Goal: Task Accomplishment & Management: Manage account settings

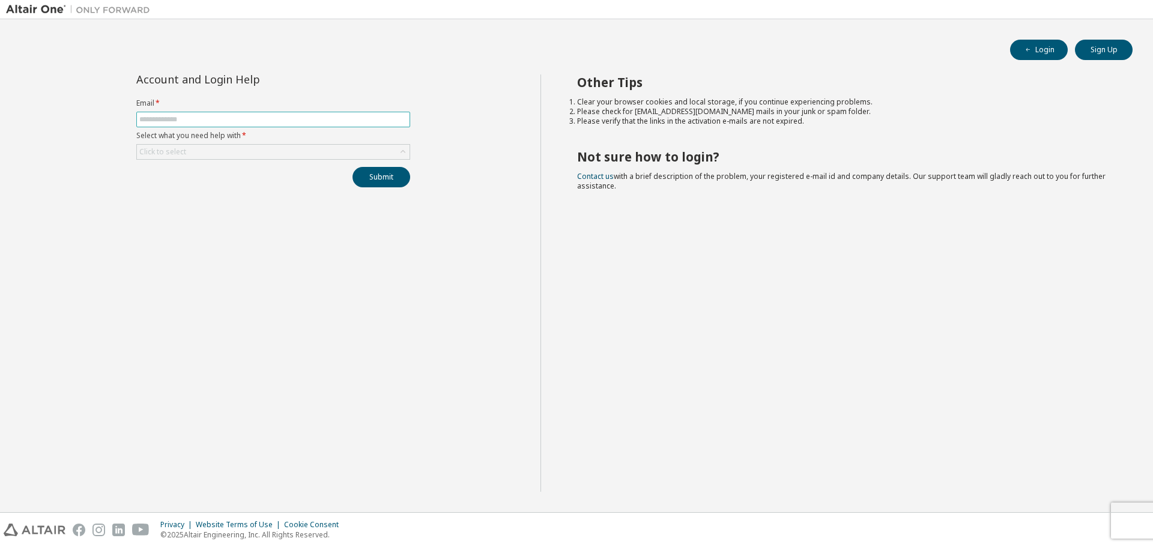
click at [380, 122] on input "text" at bounding box center [273, 120] width 268 height 10
type input "**********"
click at [289, 149] on div "Click to select" at bounding box center [273, 152] width 273 height 14
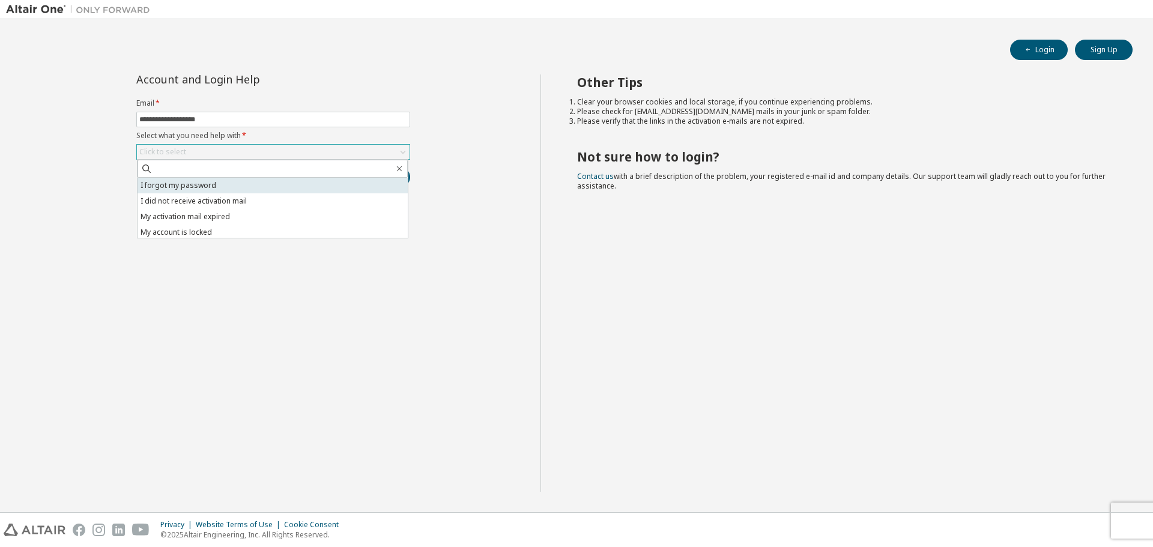
click at [272, 182] on li "I forgot my password" at bounding box center [273, 186] width 270 height 16
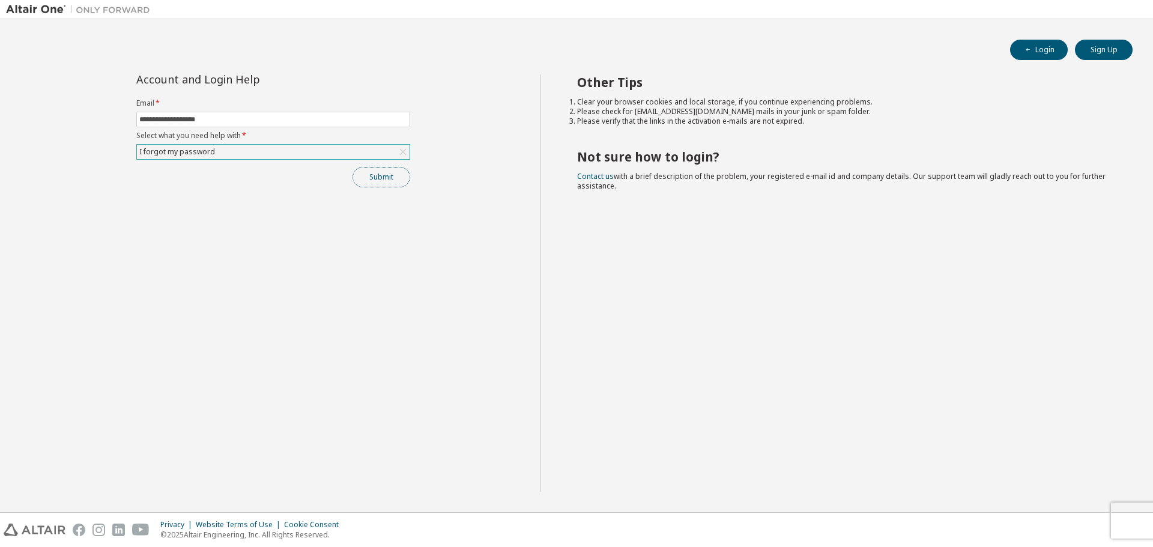
click at [376, 171] on button "Submit" at bounding box center [381, 177] width 58 height 20
click at [383, 184] on button "Submit" at bounding box center [381, 177] width 58 height 20
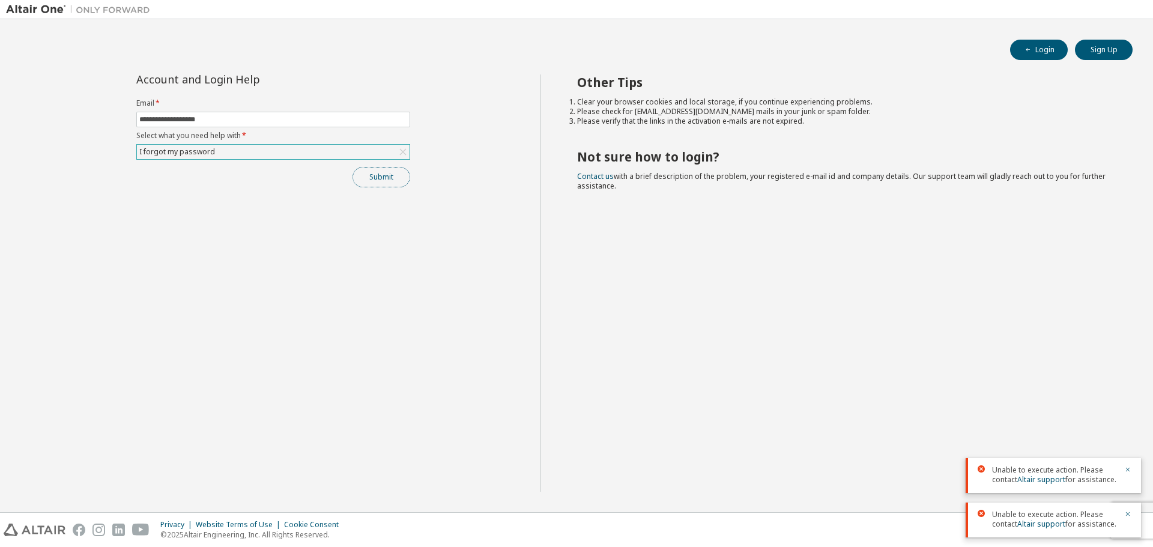
click at [360, 177] on button "Submit" at bounding box center [381, 177] width 58 height 20
